Goal: Task Accomplishment & Management: Manage account settings

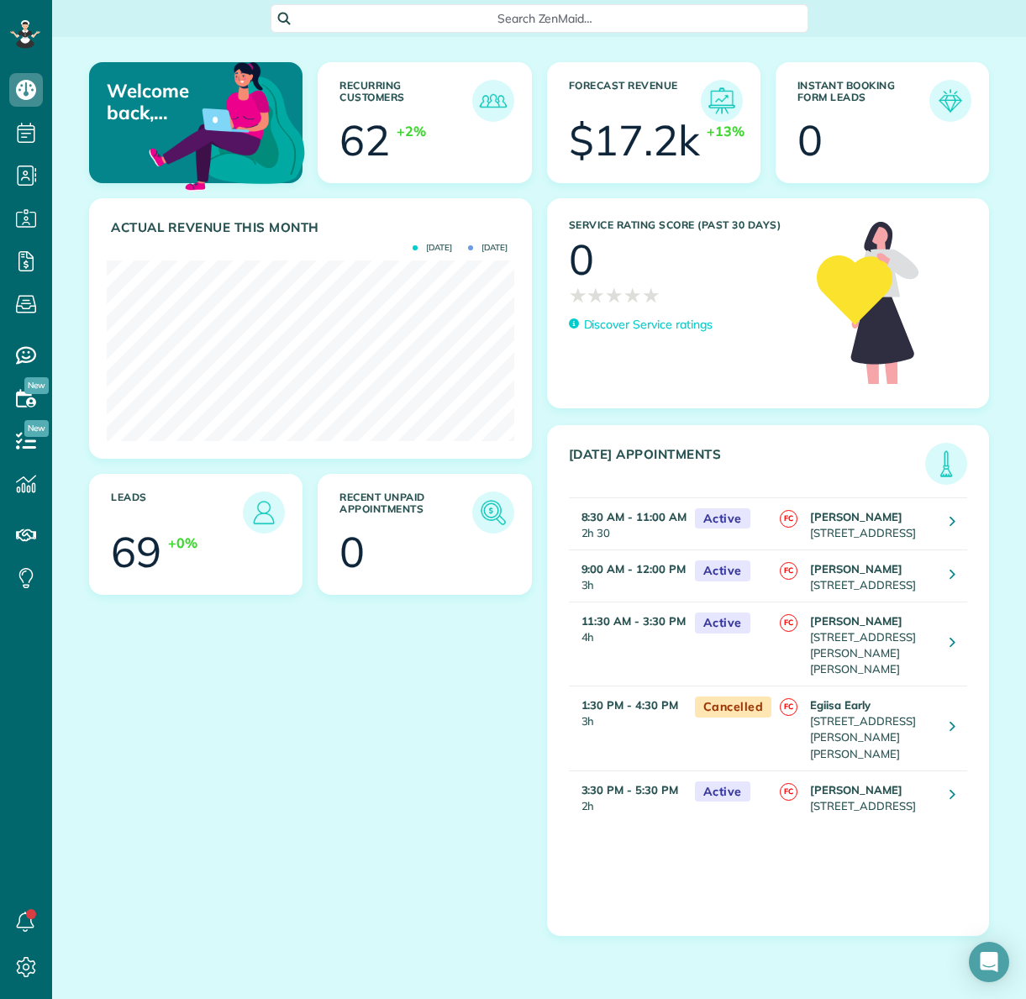
scroll to position [181, 407]
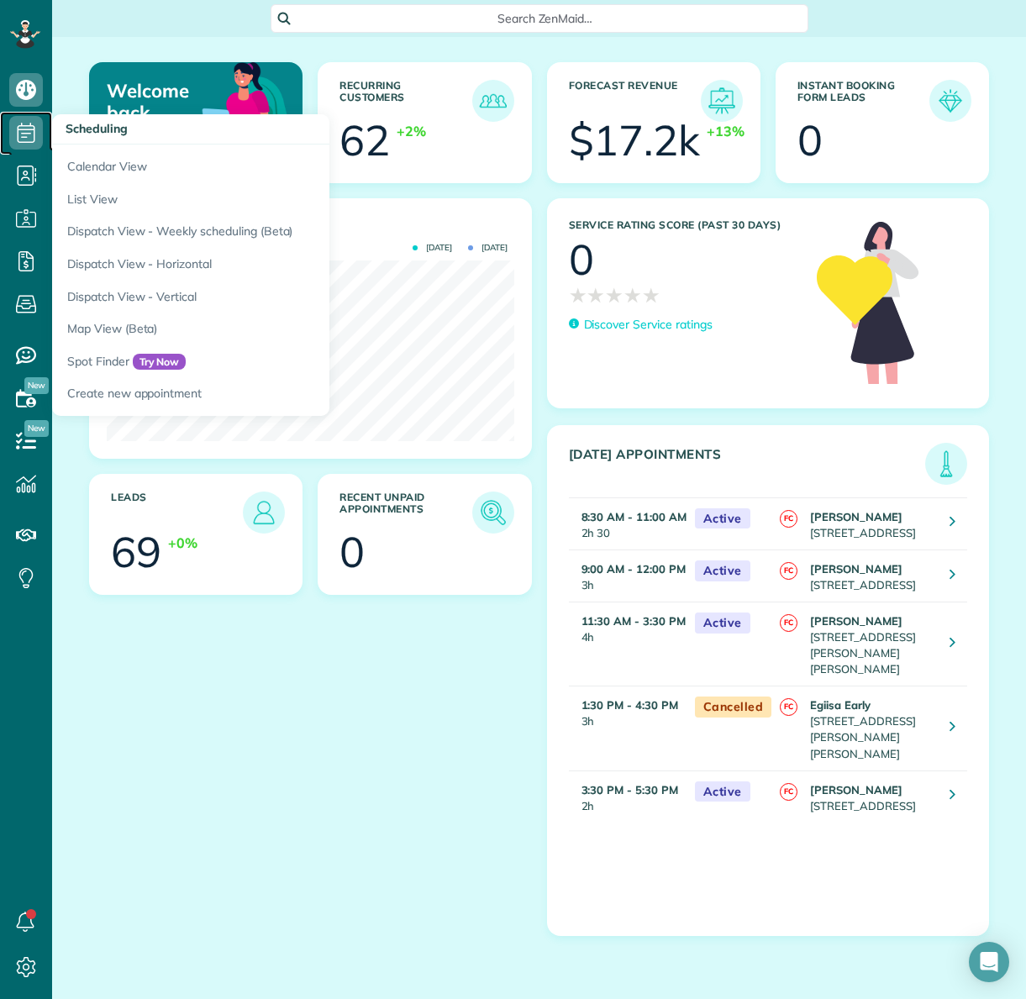
click at [27, 134] on icon at bounding box center [26, 133] width 34 height 34
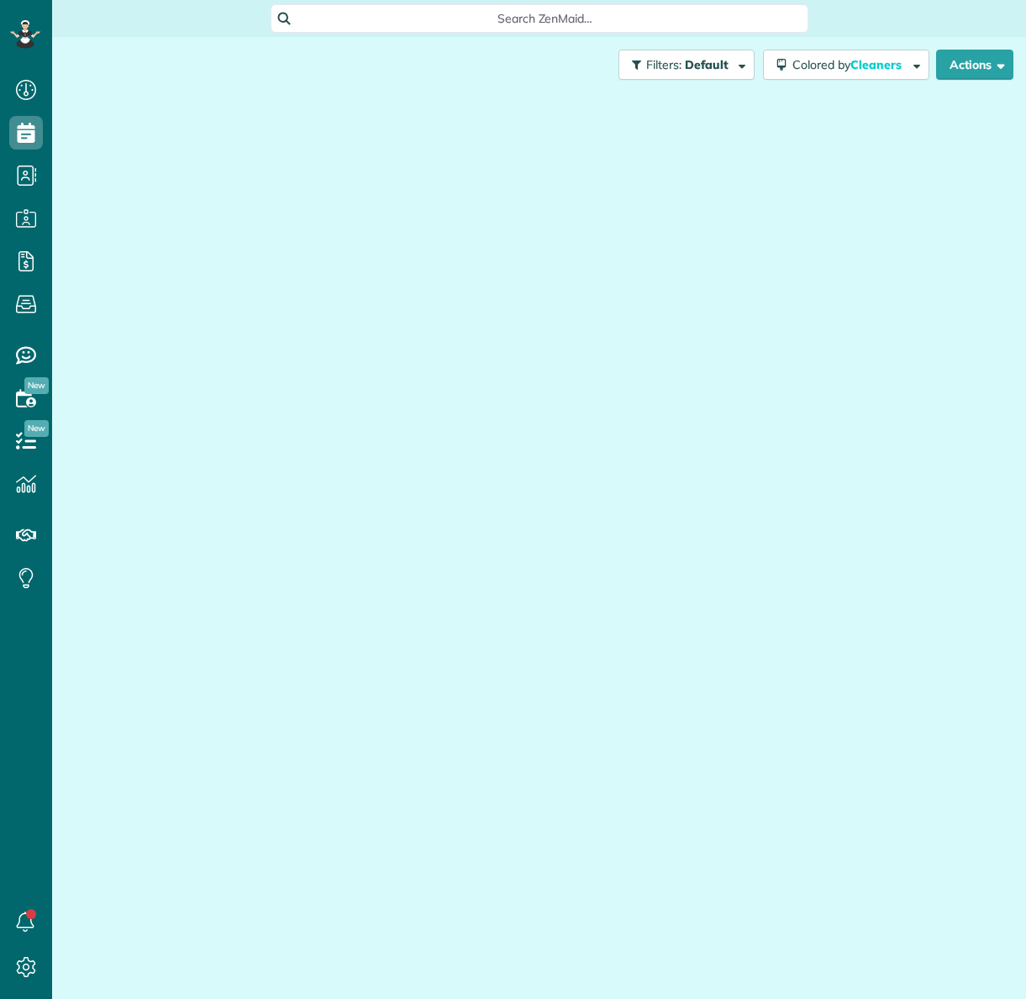
scroll to position [8, 8]
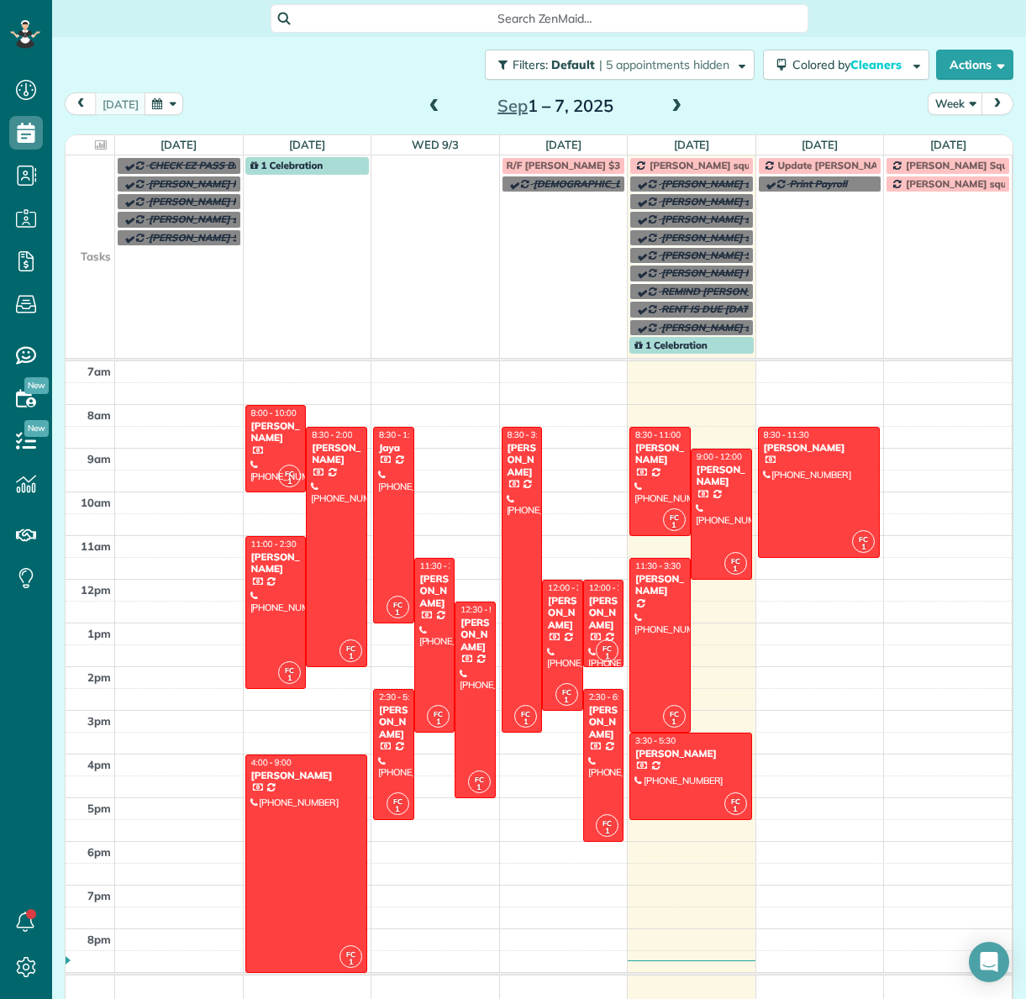
click at [425, 108] on span at bounding box center [434, 106] width 18 height 15
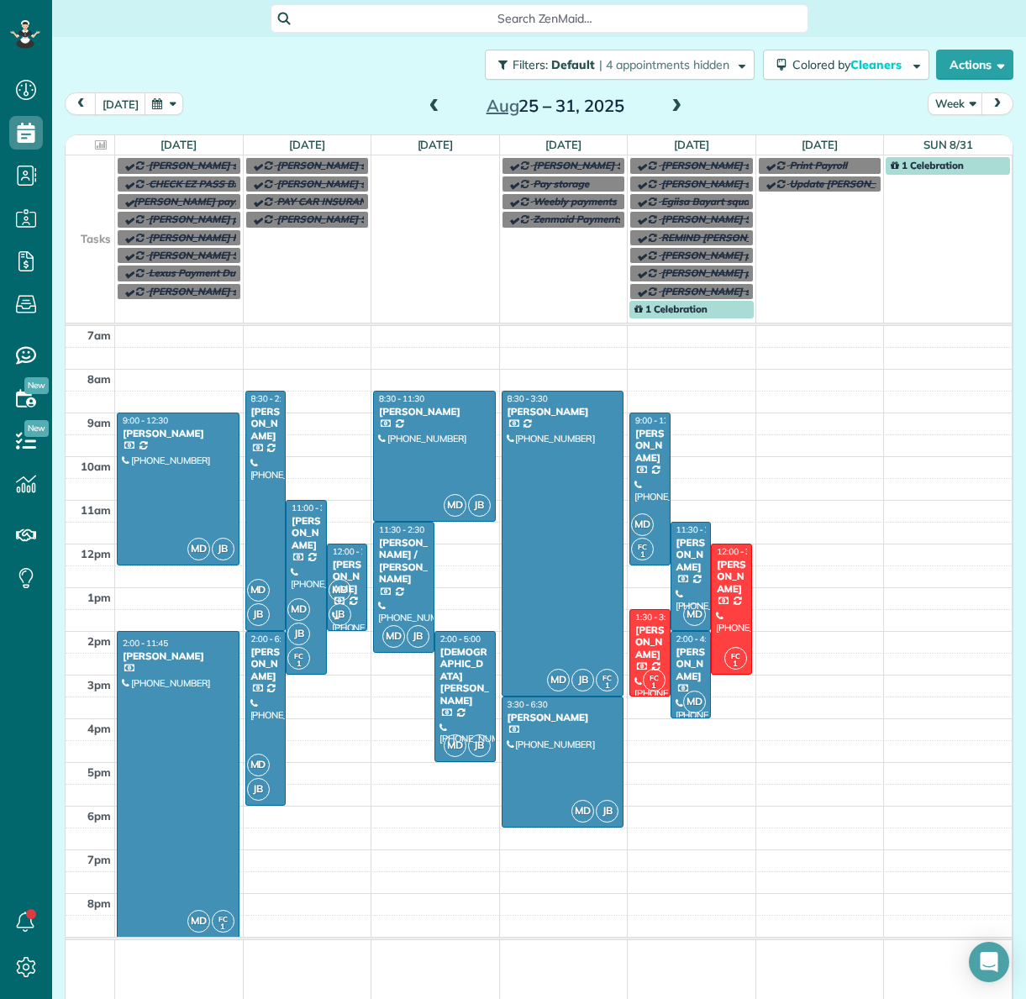
click at [674, 105] on span at bounding box center [676, 106] width 18 height 15
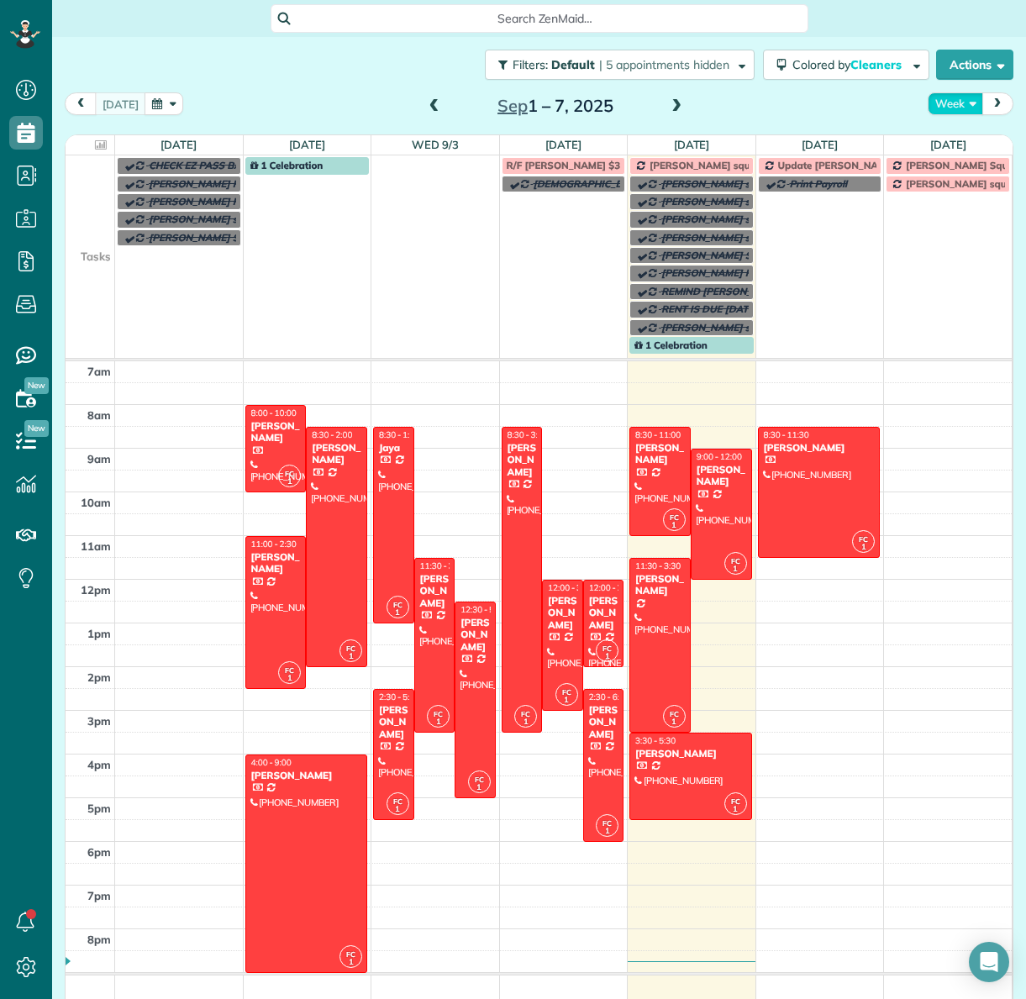
click at [968, 101] on button "Week" at bounding box center [955, 103] width 55 height 23
click at [958, 137] on link "Day" at bounding box center [995, 143] width 133 height 34
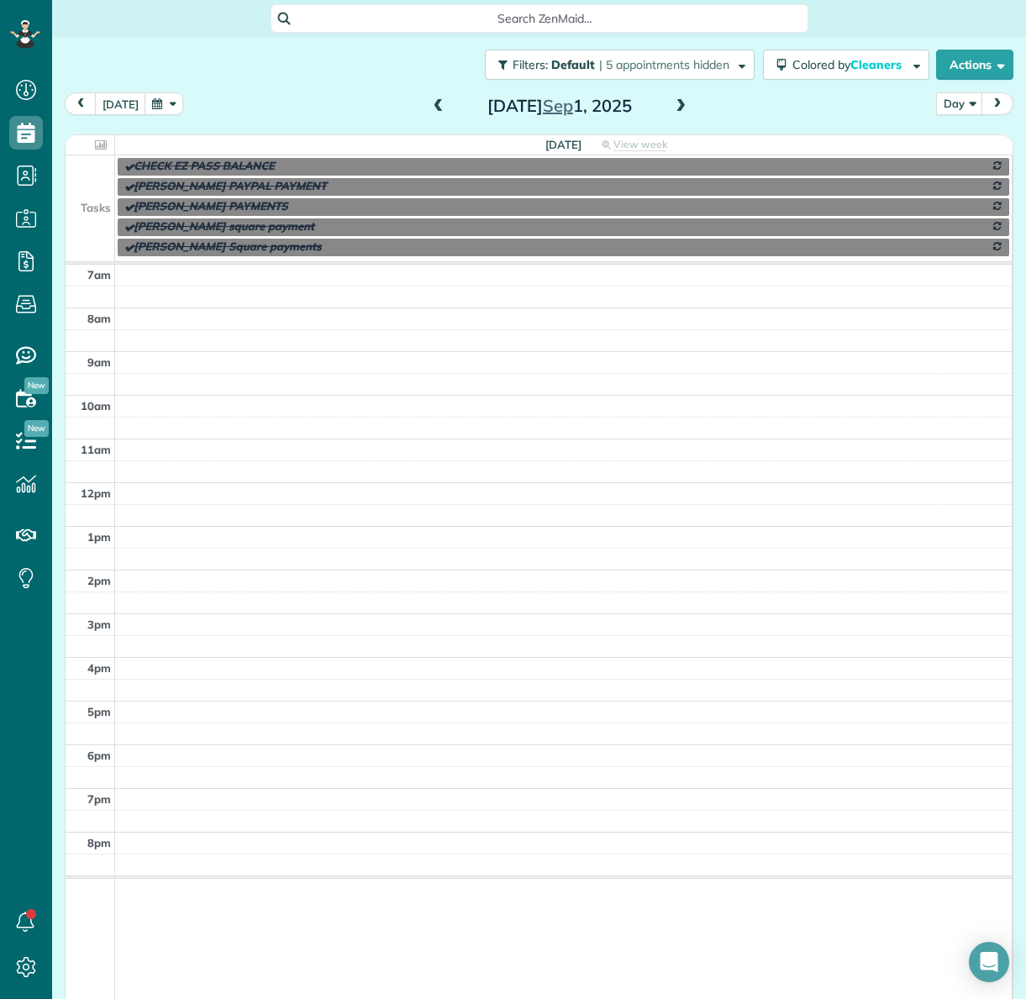
click at [678, 103] on span at bounding box center [681, 106] width 18 height 15
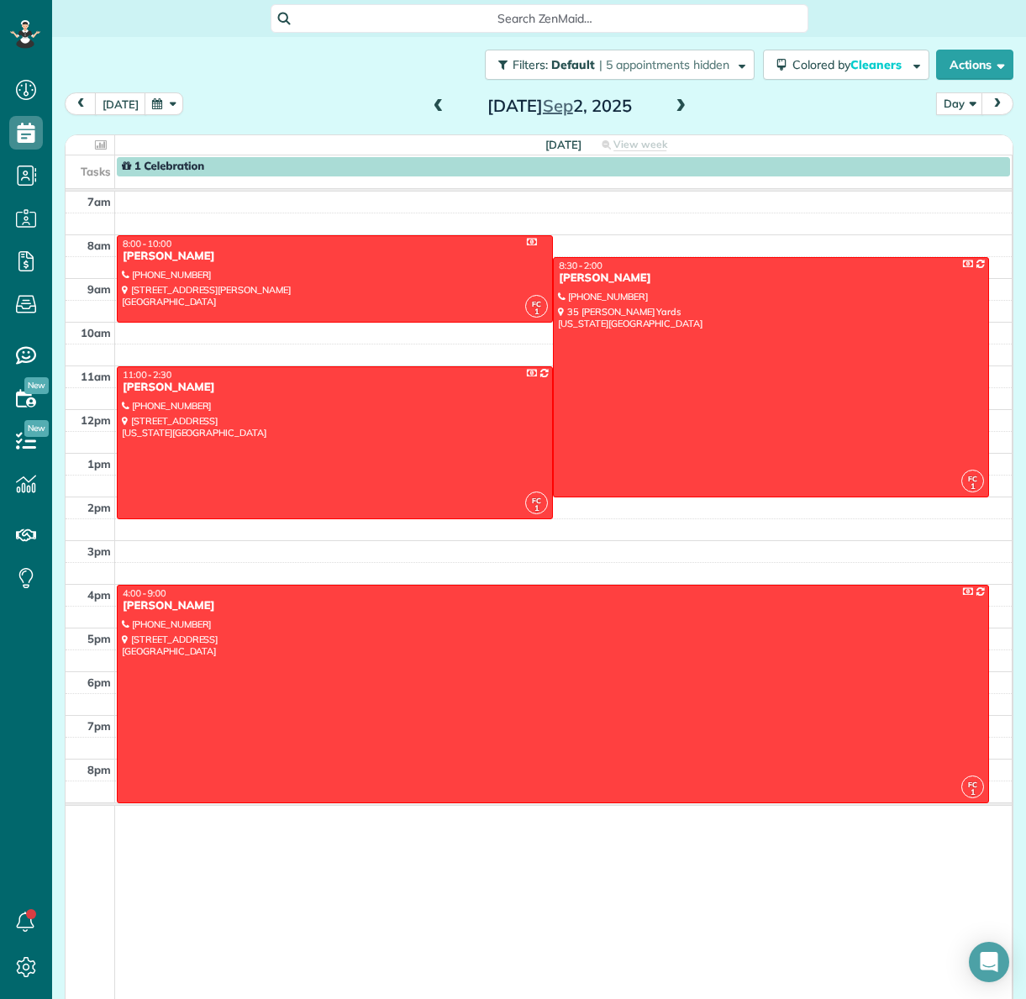
click at [679, 103] on span at bounding box center [681, 106] width 18 height 15
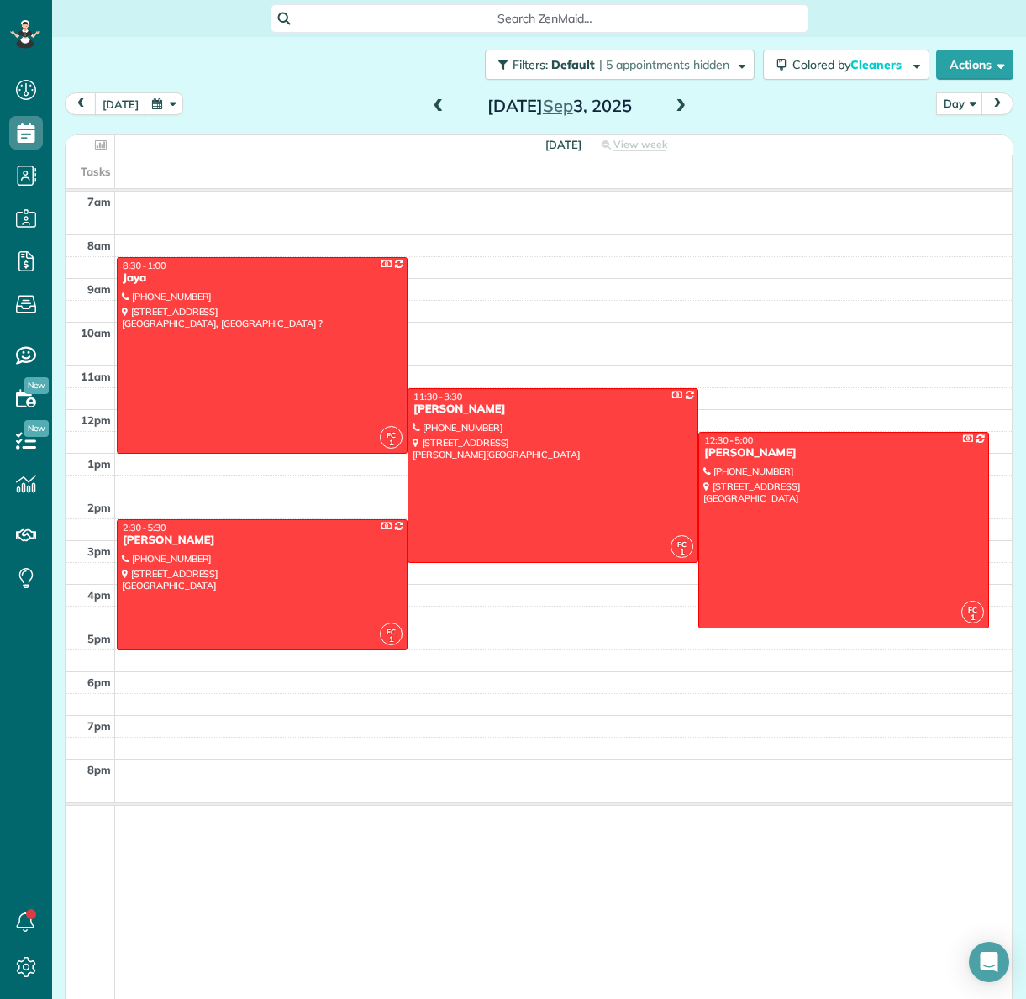
click at [680, 104] on span at bounding box center [681, 106] width 18 height 15
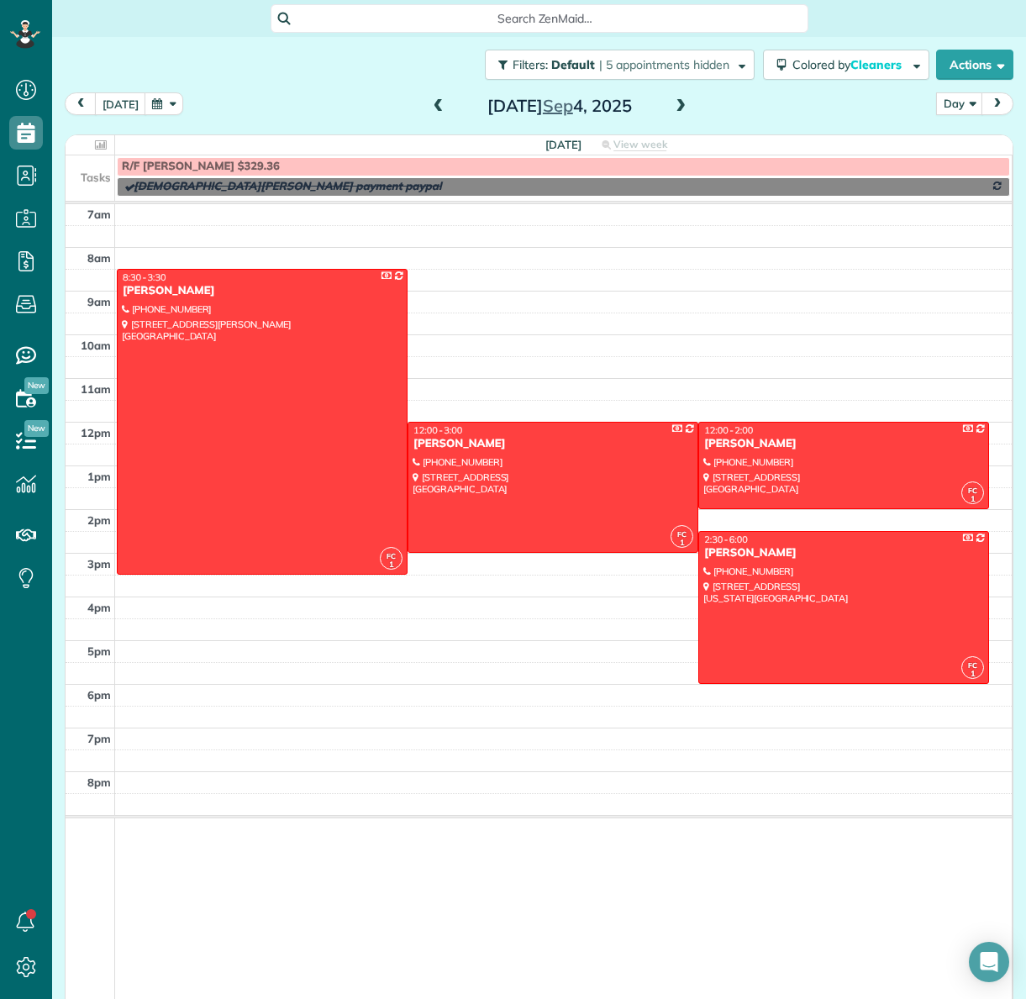
click at [677, 108] on span at bounding box center [681, 106] width 18 height 15
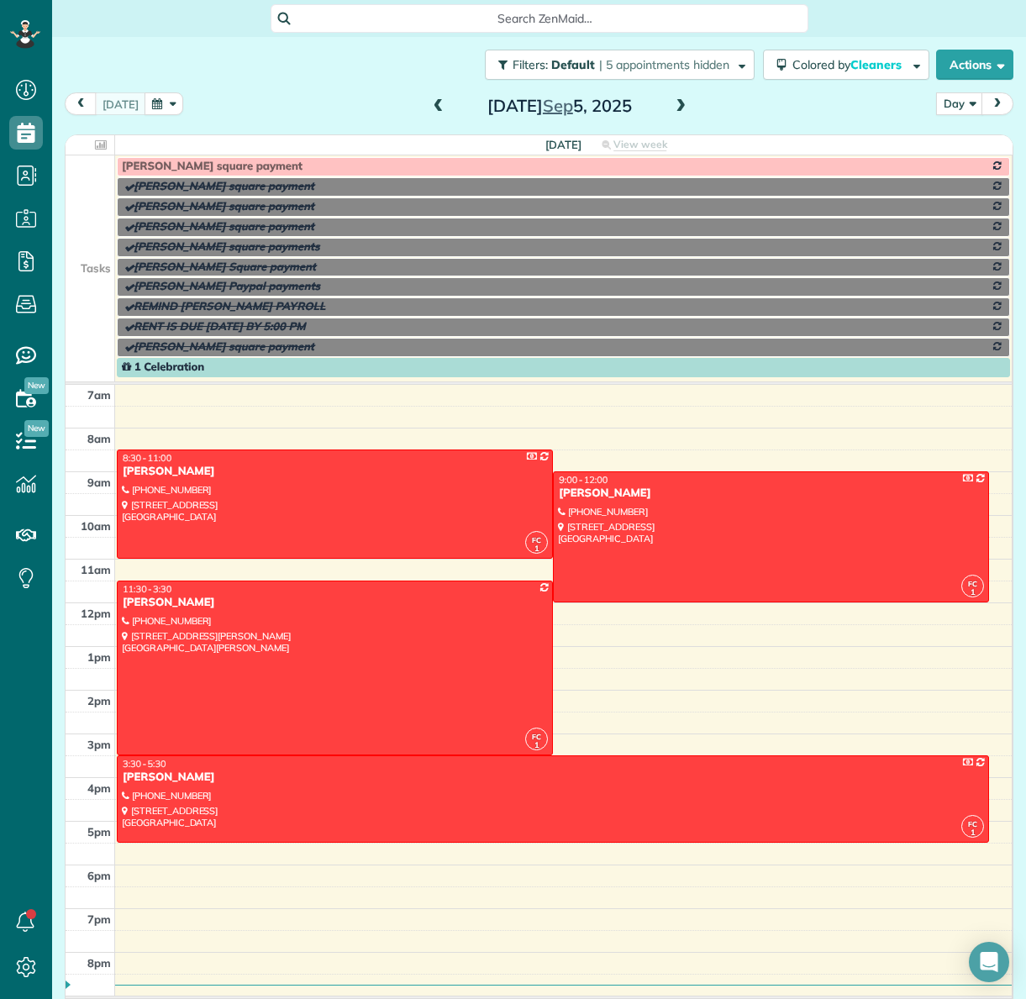
click at [676, 105] on span at bounding box center [681, 106] width 18 height 15
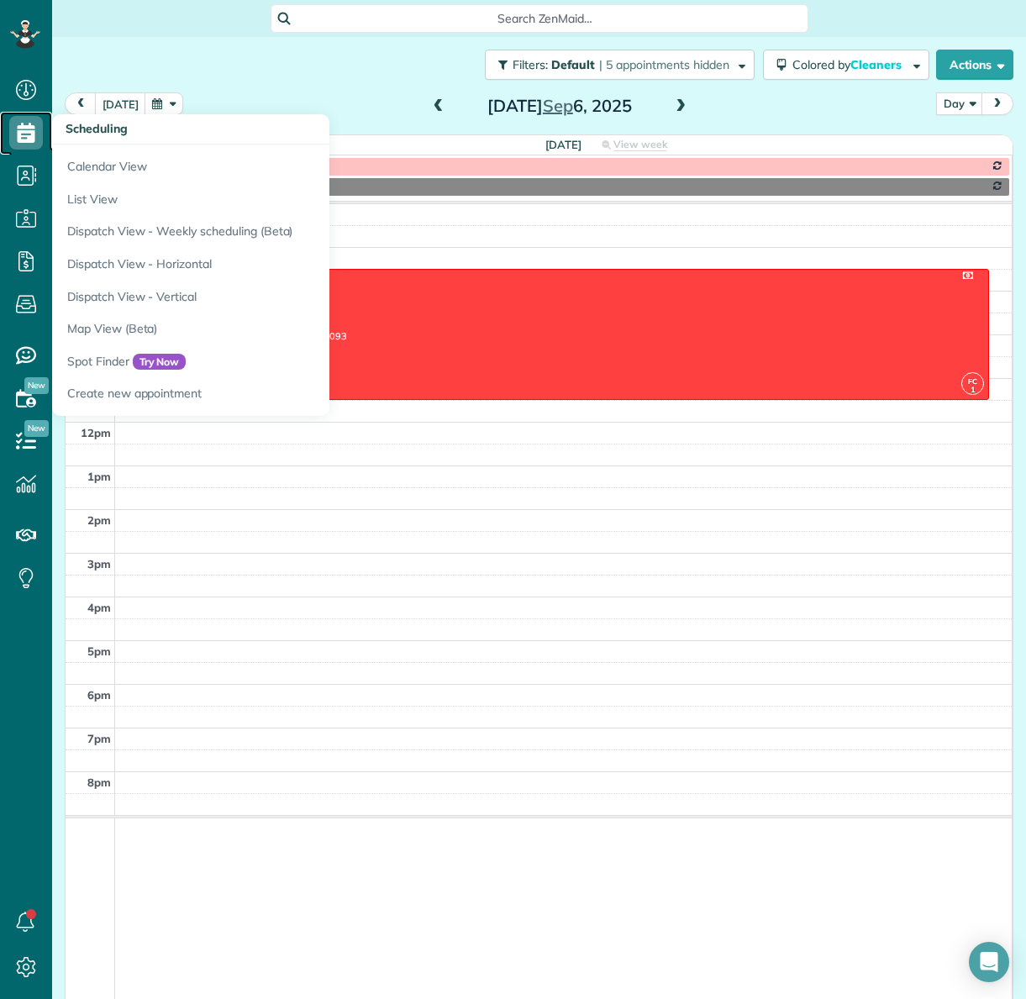
click at [25, 135] on use at bounding box center [27, 133] width 18 height 20
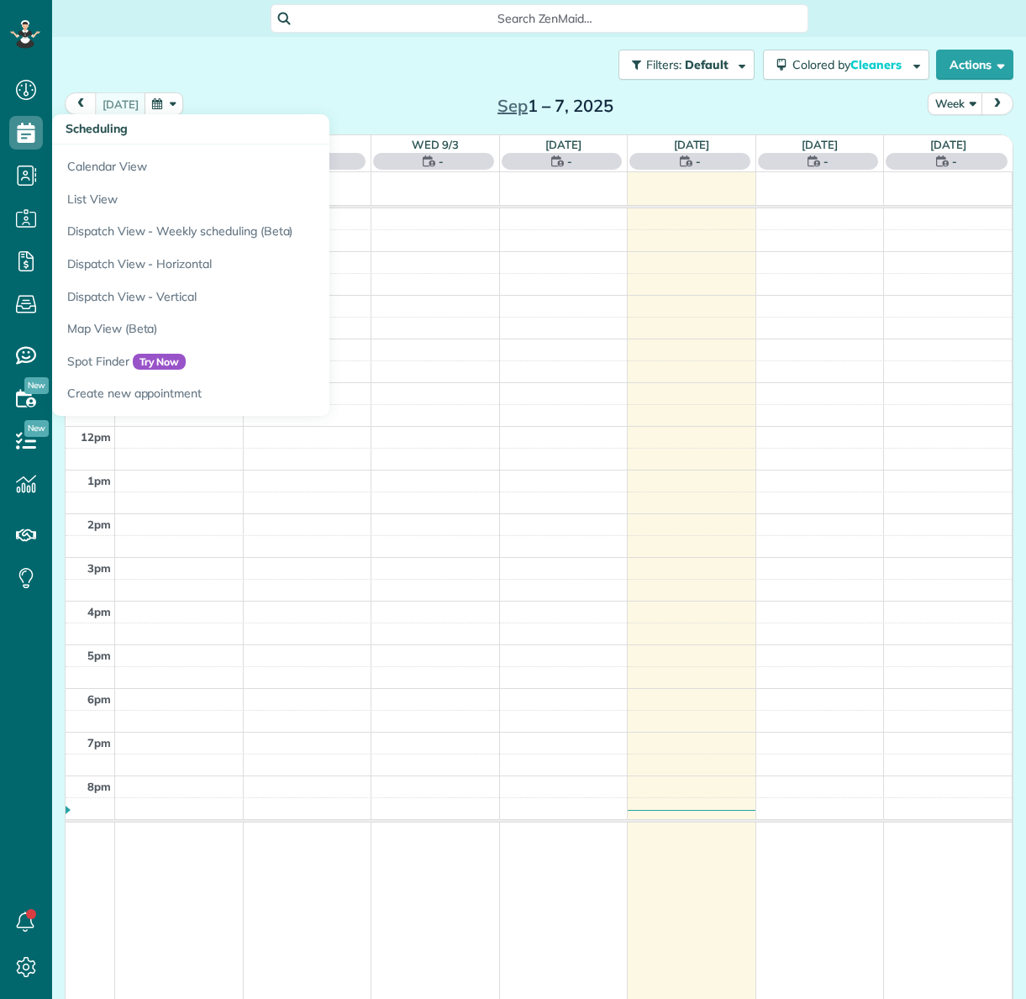
scroll to position [8, 8]
